Goal: Find specific page/section: Find specific page/section

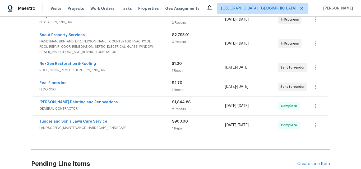
scroll to position [85, 0]
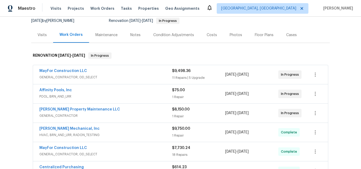
scroll to position [26, 0]
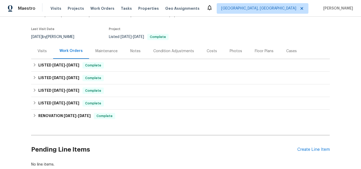
scroll to position [53, 0]
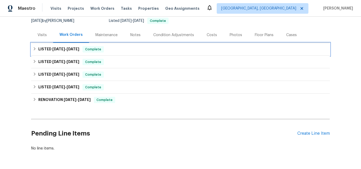
click at [52, 50] on span "[DATE]" at bounding box center [58, 49] width 13 height 4
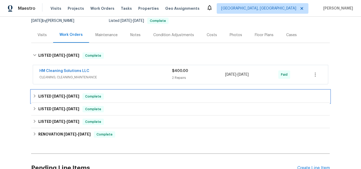
click at [48, 95] on h6 "LISTED [DATE] - [DATE]" at bounding box center [58, 96] width 41 height 6
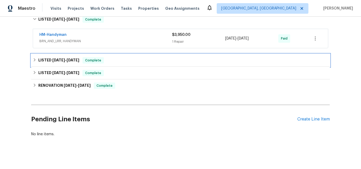
click at [43, 58] on h6 "LISTED 7/1/25 - 7/7/25" at bounding box center [58, 60] width 41 height 6
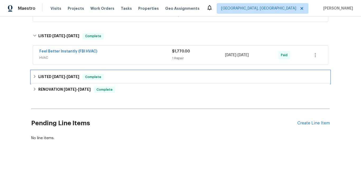
click at [55, 80] on h6 "LISTED 3/11/25 - 3/11/25" at bounding box center [58, 77] width 41 height 6
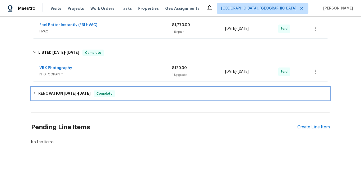
click at [54, 92] on h6 "RENOVATION 3/3/25 - 3/14/25" at bounding box center [64, 94] width 52 height 6
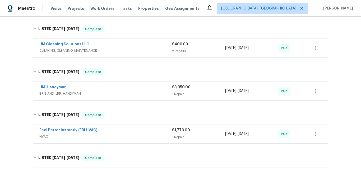
scroll to position [79, 0]
